Goal: Task Accomplishment & Management: Use online tool/utility

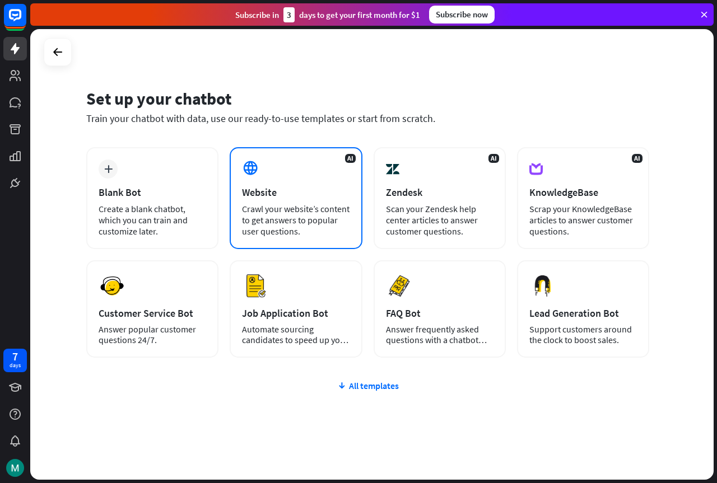
click at [264, 204] on div "Crawl your website’s content to get answers to popular user questions." at bounding box center [296, 220] width 108 height 34
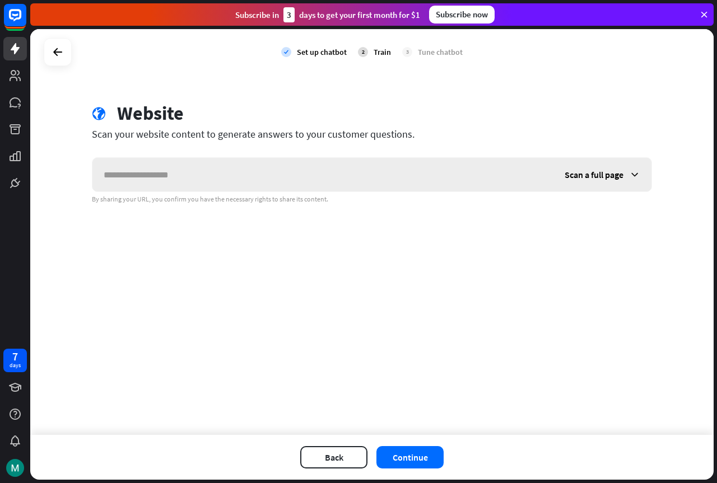
click at [287, 181] on input "text" at bounding box center [322, 175] width 461 height 34
type input "**********"
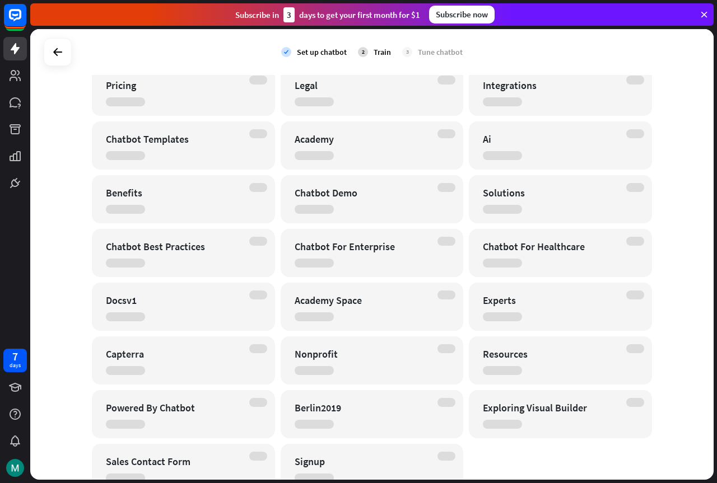
scroll to position [224, 0]
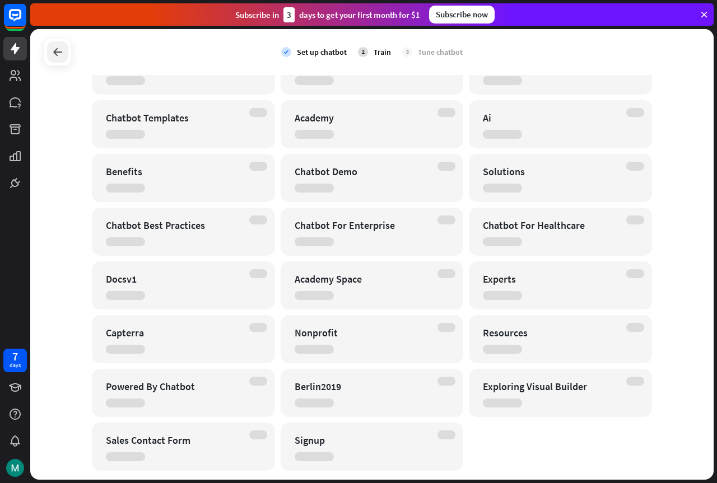
click at [62, 56] on icon at bounding box center [57, 51] width 13 height 13
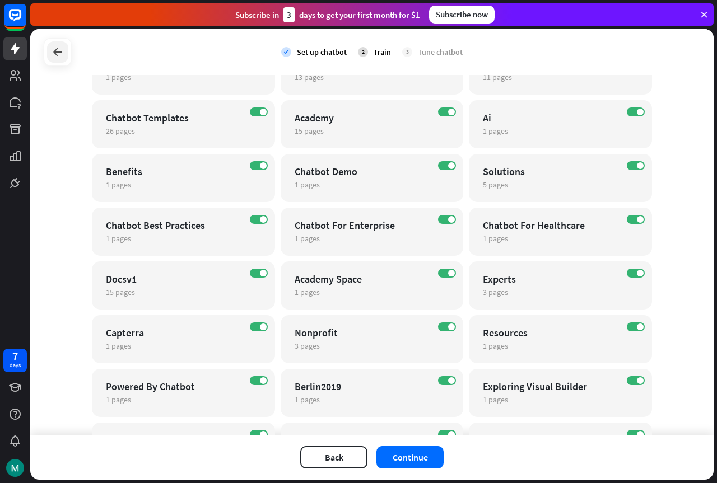
click at [55, 50] on icon at bounding box center [57, 51] width 13 height 13
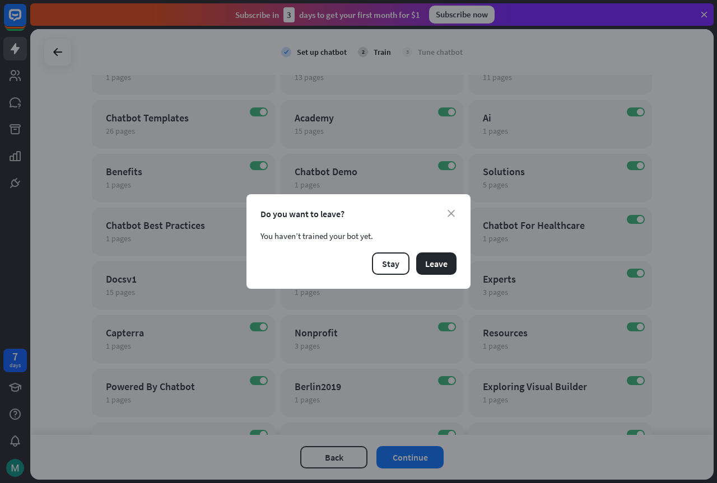
click at [449, 208] on div "close Do you want to leave? You haven’t trained your bot yet. Stay Leave" at bounding box center [358, 241] width 224 height 95
click at [455, 213] on div "Do you want to leave?" at bounding box center [358, 213] width 196 height 11
click at [454, 215] on icon "close" at bounding box center [450, 213] width 7 height 7
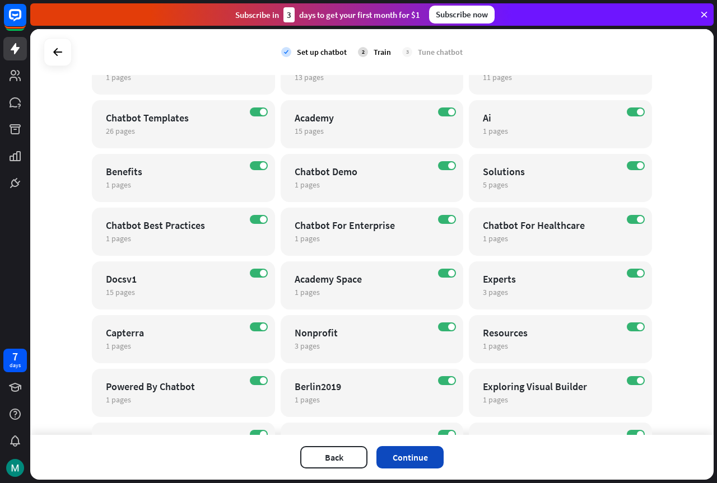
click at [427, 455] on button "Continue" at bounding box center [409, 457] width 67 height 22
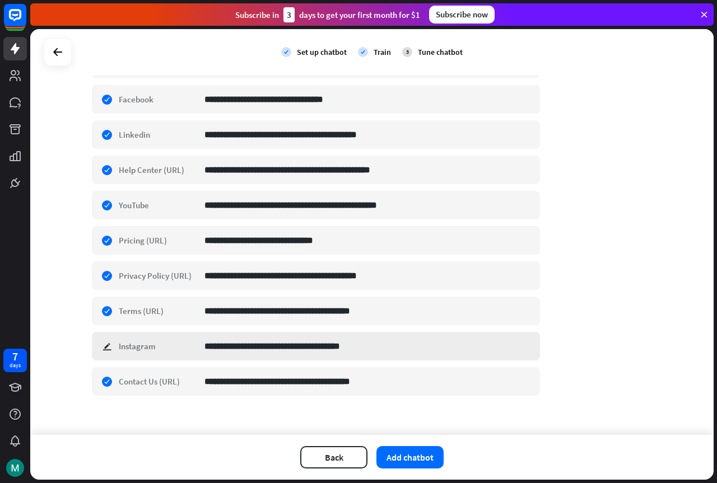
scroll to position [346, 0]
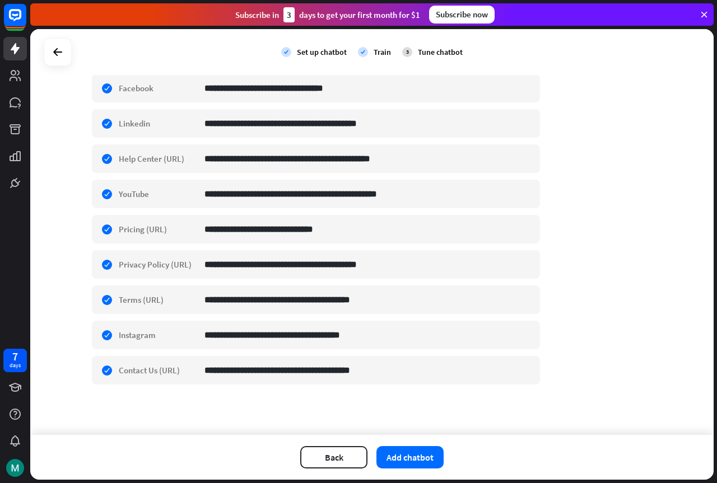
click at [405, 443] on div "Back Add chatbot" at bounding box center [371, 457] width 683 height 45
click at [405, 447] on button "Add chatbot" at bounding box center [409, 457] width 67 height 22
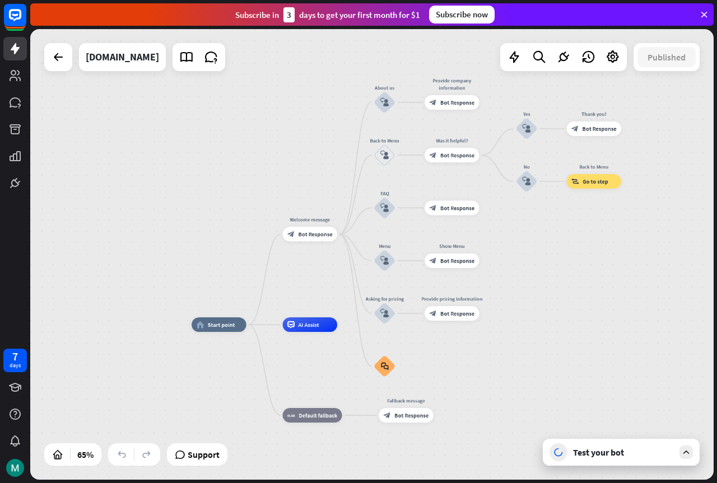
drag, startPoint x: 581, startPoint y: 332, endPoint x: 503, endPoint y: 363, distance: 83.7
click at [503, 363] on div "home_2 Start point Welcome message block_bot_response Bot Response About us blo…" at bounding box center [413, 471] width 444 height 293
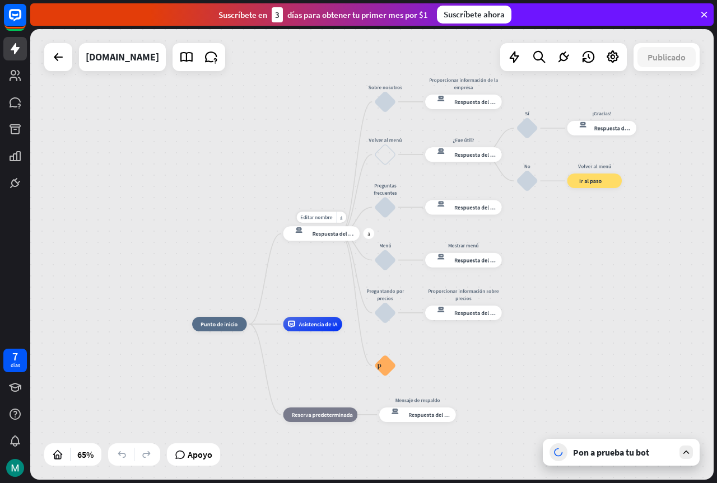
click at [322, 236] on font "Respuesta del bot" at bounding box center [334, 233] width 44 height 7
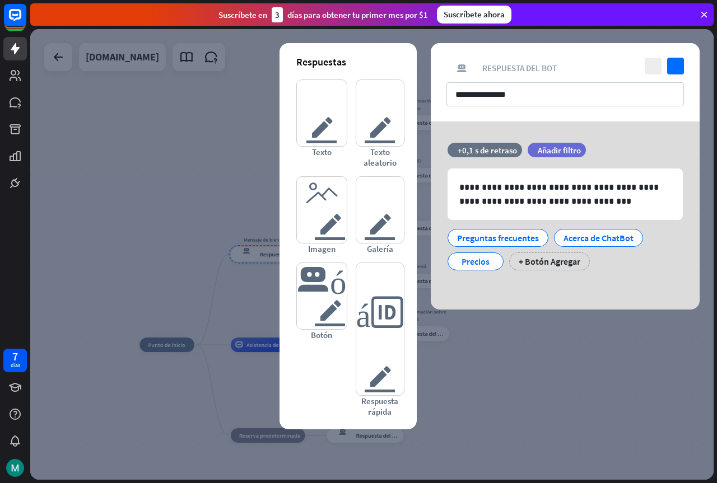
click at [244, 128] on div at bounding box center [371, 254] width 683 height 451
